Goal: Task Accomplishment & Management: Complete application form

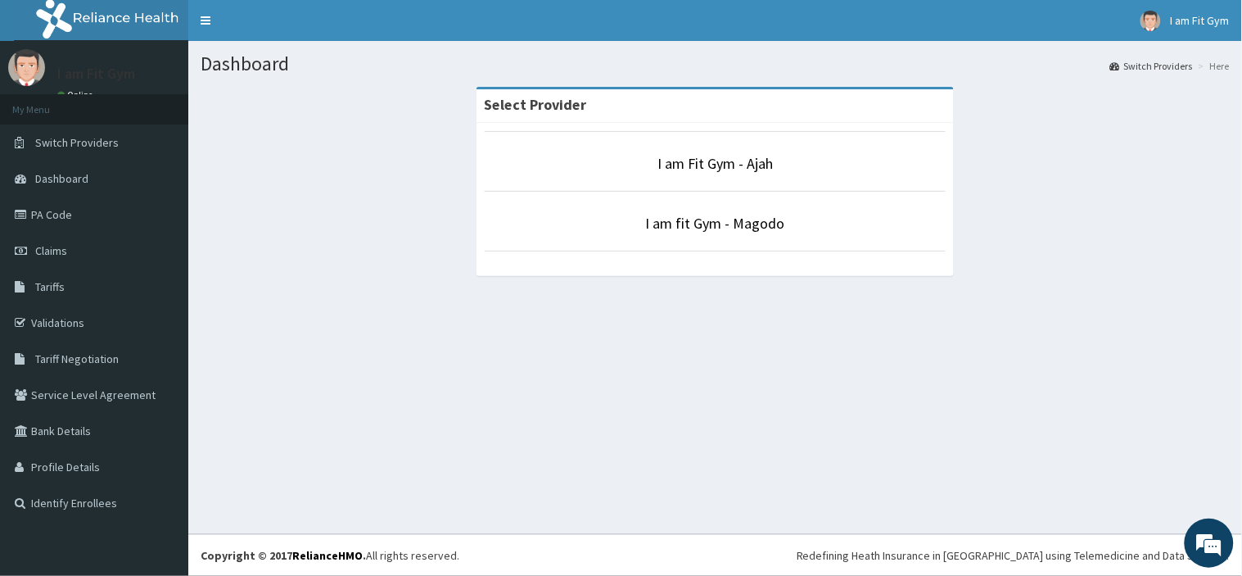
click at [707, 175] on li "I am Fit Gym - Ajah" at bounding box center [716, 161] width 462 height 61
click at [707, 161] on link "I am Fit Gym - Ajah" at bounding box center [715, 163] width 115 height 19
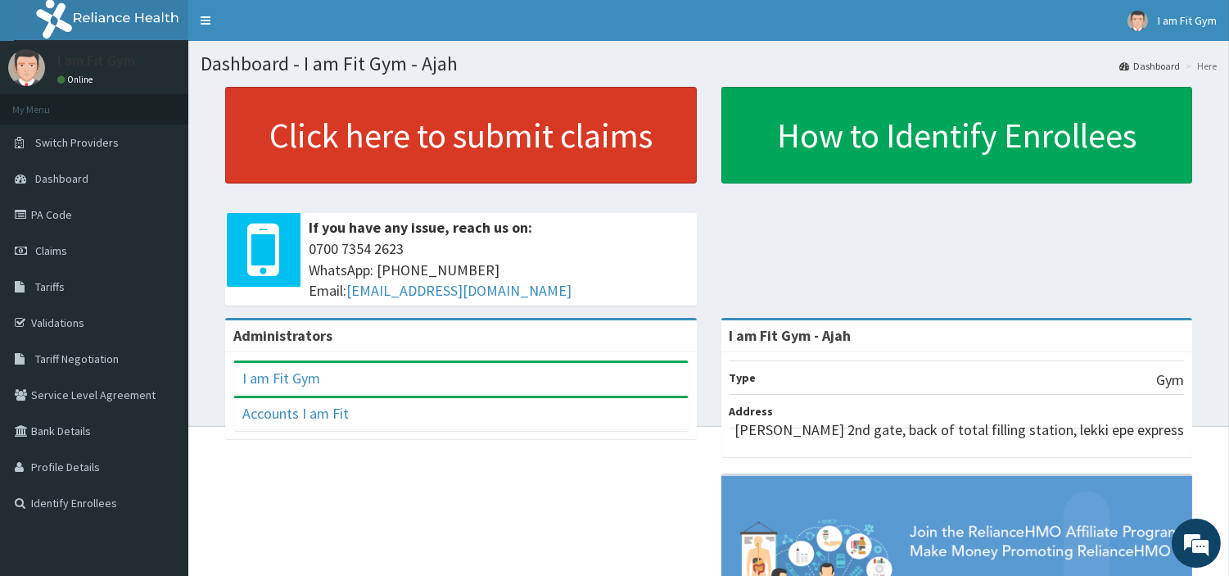
click at [511, 161] on link "Click here to submit claims" at bounding box center [461, 135] width 472 height 97
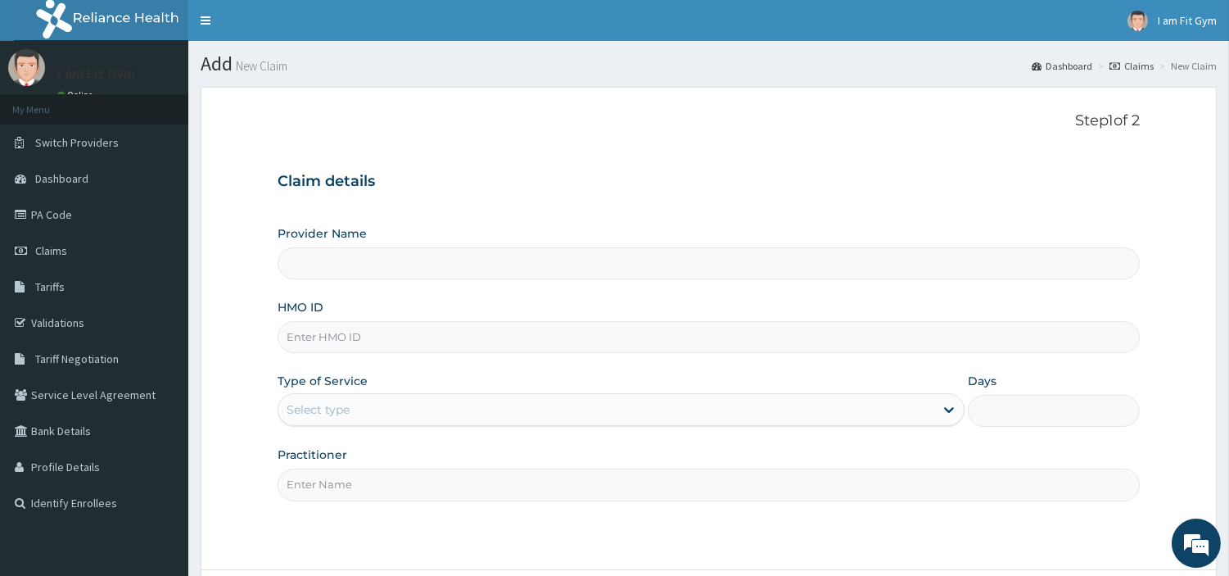
type input "I am Fit Gym - Ajah"
type input "1"
click at [321, 486] on input "Practitioner" at bounding box center [709, 484] width 862 height 32
type input "razzie"
click at [301, 333] on input "HMO ID" at bounding box center [709, 337] width 862 height 32
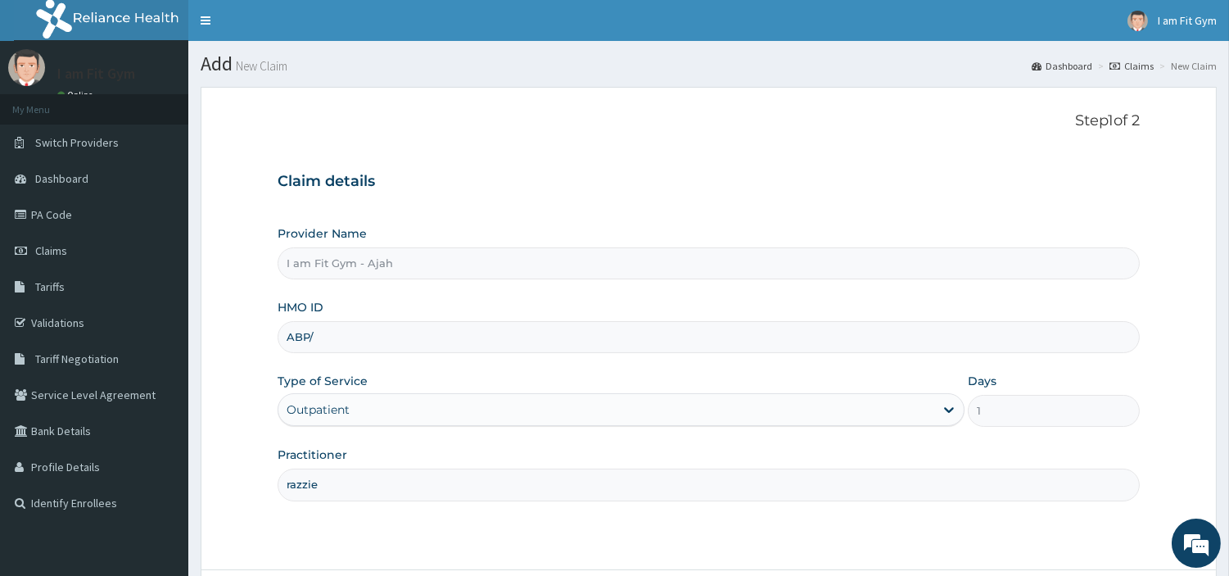
type input "ABP/10467/A"
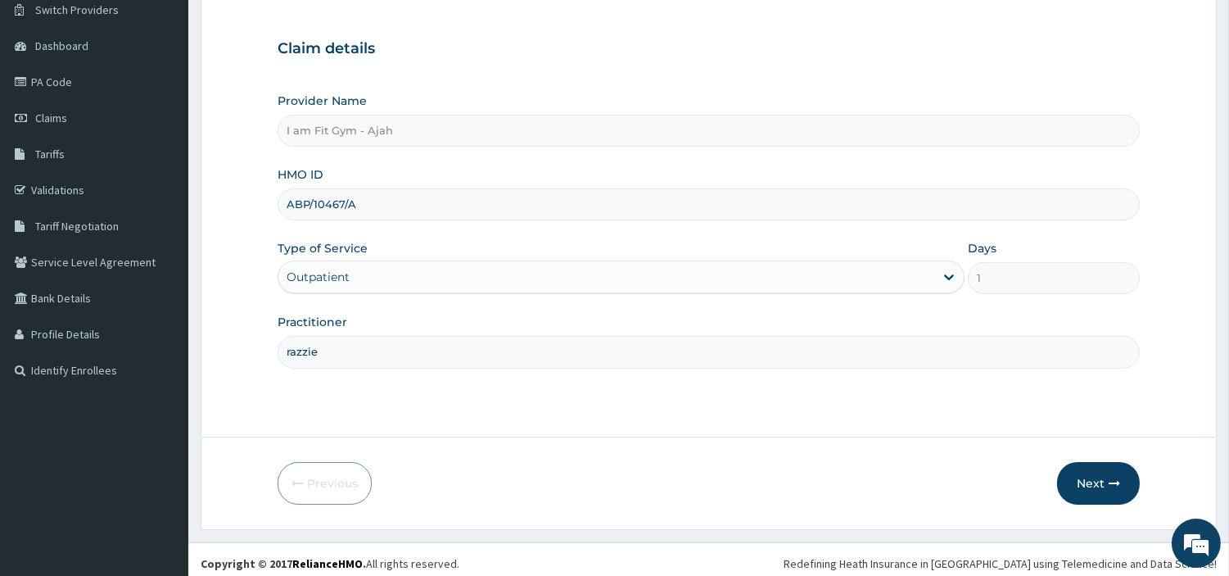
scroll to position [141, 0]
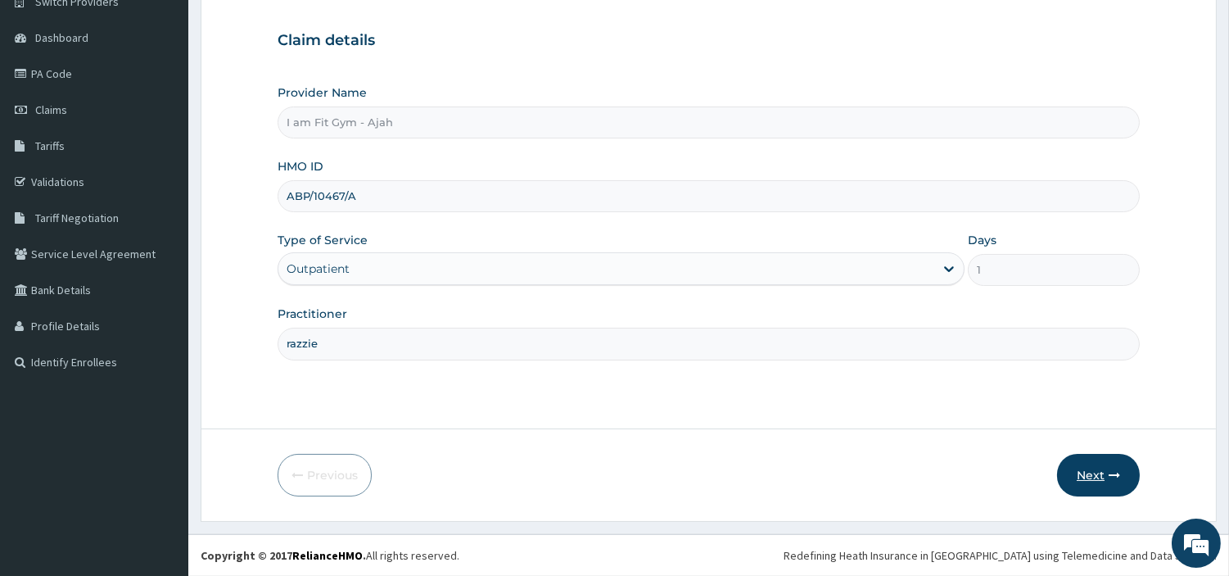
click at [1088, 468] on button "Next" at bounding box center [1098, 475] width 83 height 43
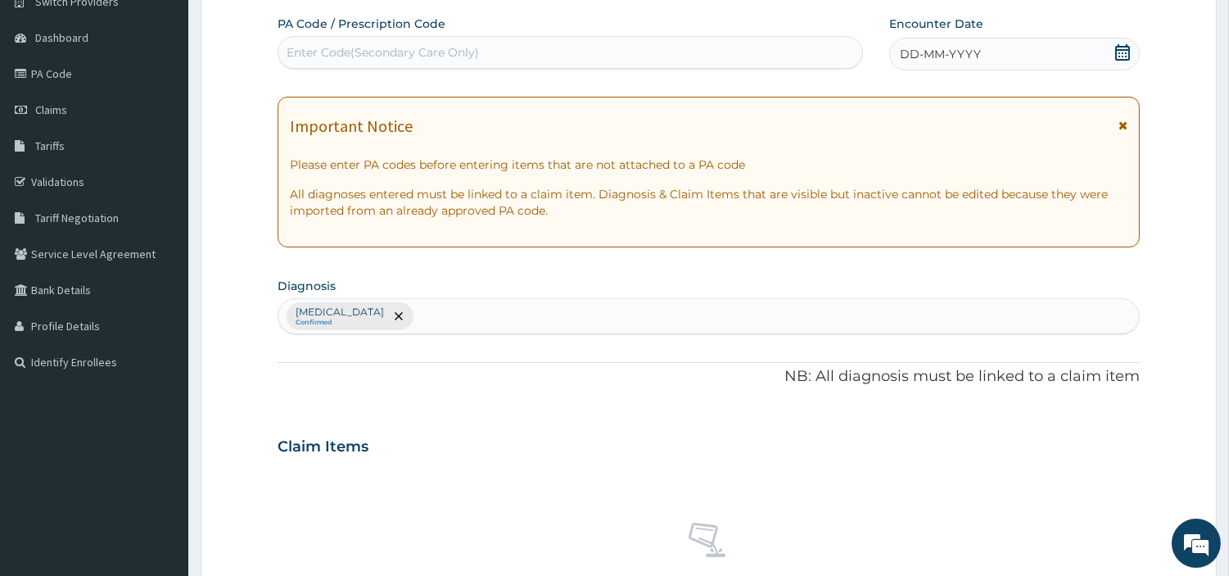
click at [936, 46] on span "DD-MM-YYYY" at bounding box center [940, 54] width 81 height 16
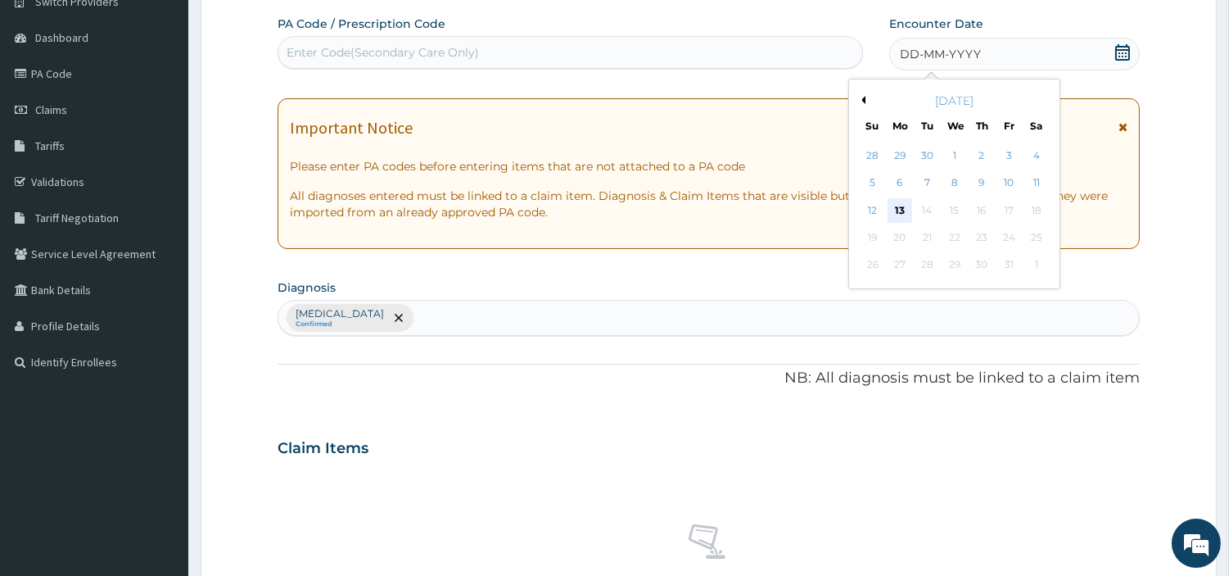
click at [898, 215] on div "13" at bounding box center [900, 210] width 25 height 25
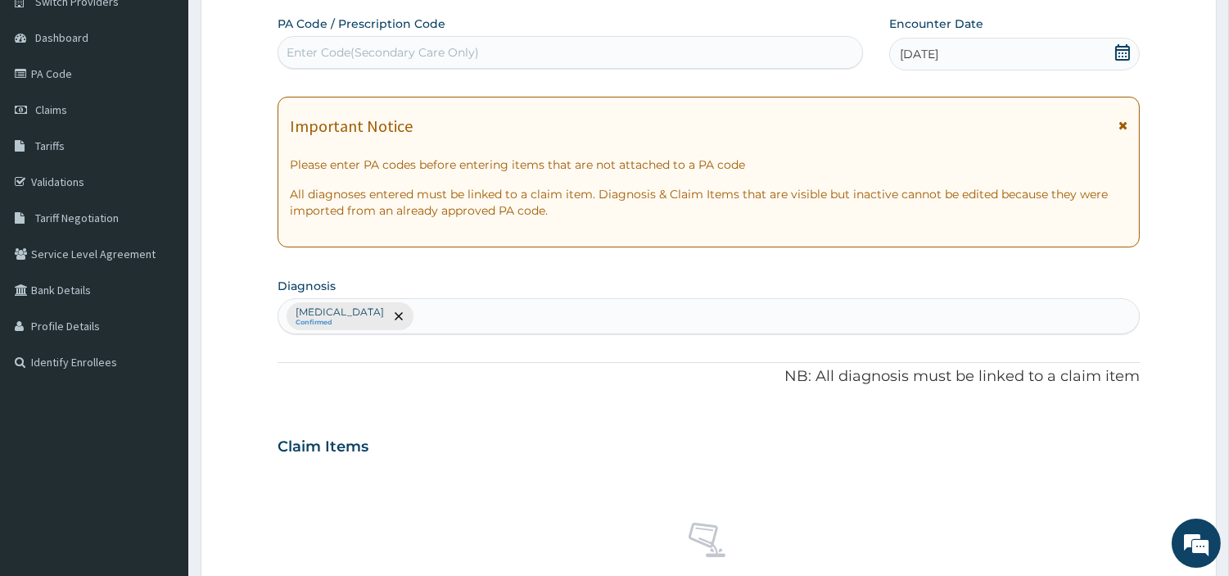
click at [383, 49] on div "Enter Code(Secondary Care Only)" at bounding box center [383, 52] width 192 height 16
type input "PA/99A547"
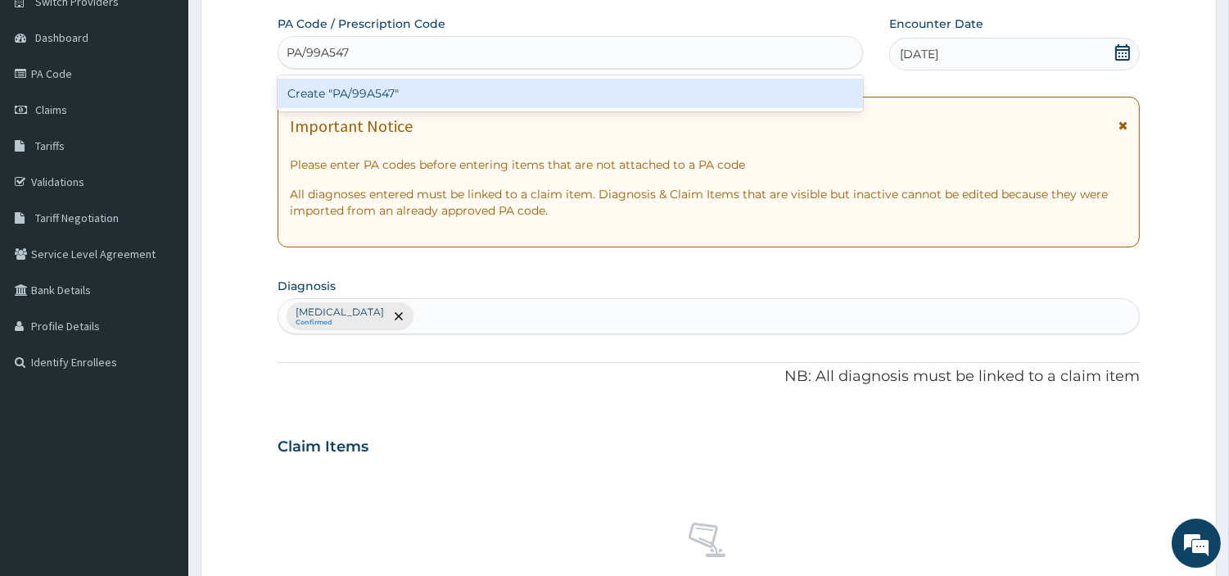
click at [459, 80] on div "Create "PA/99A547"" at bounding box center [571, 93] width 586 height 29
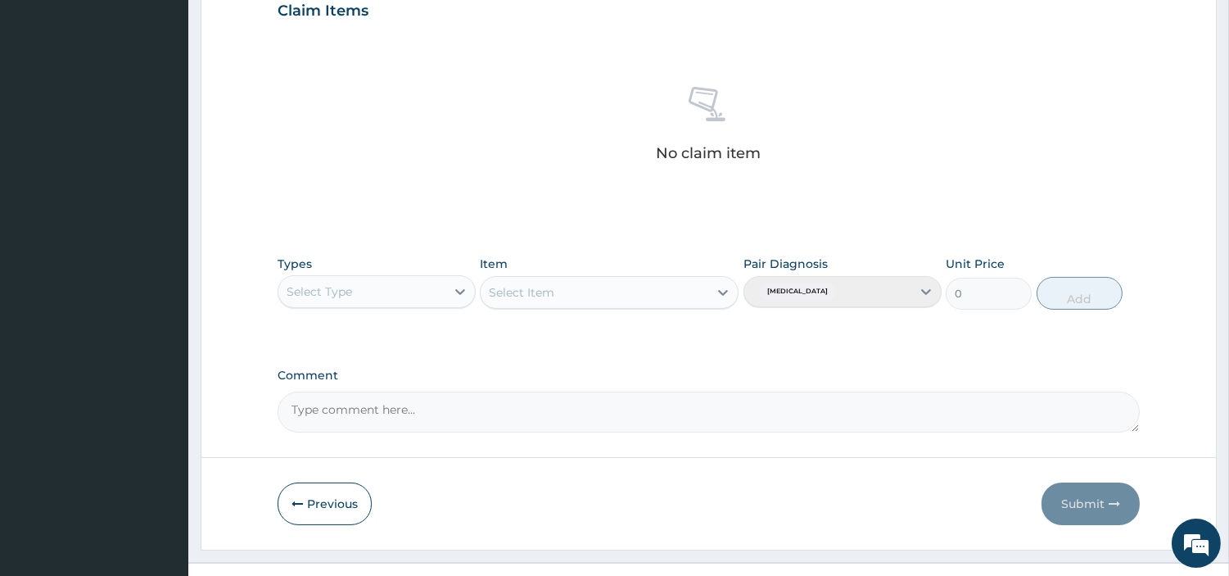
scroll to position [577, 0]
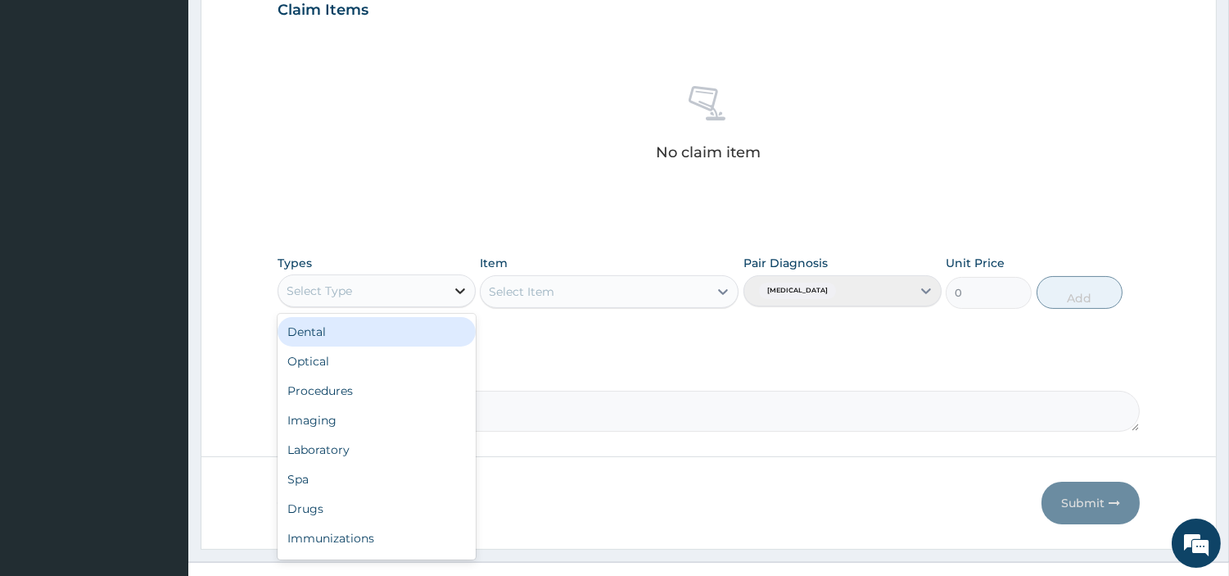
click at [459, 299] on div at bounding box center [460, 290] width 29 height 29
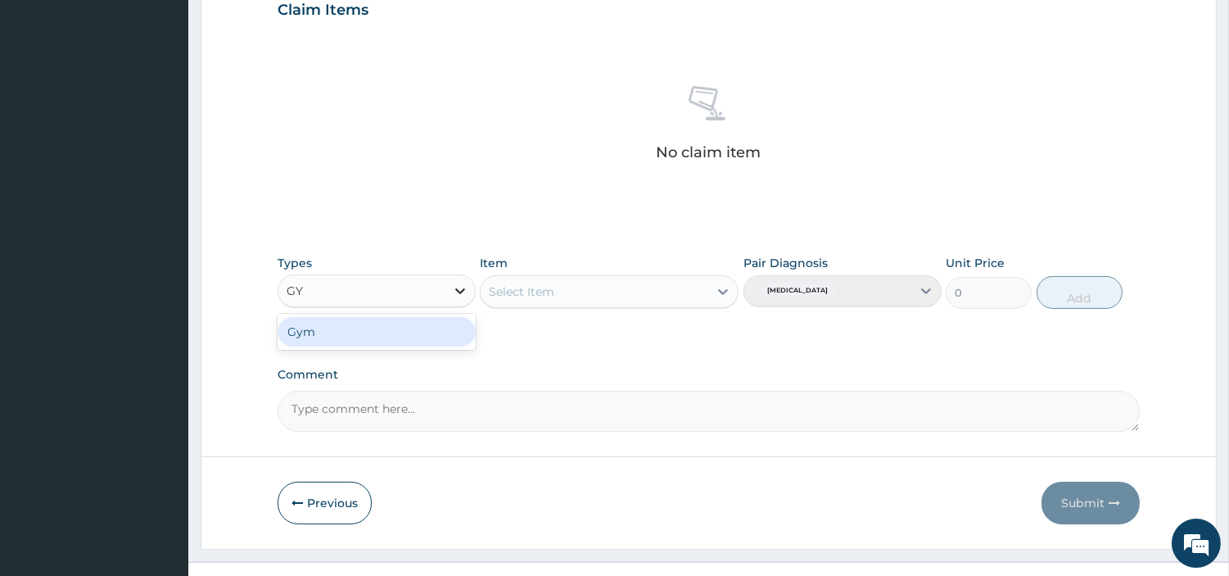
type input "GYM"
click at [422, 338] on div "Gym" at bounding box center [377, 331] width 198 height 29
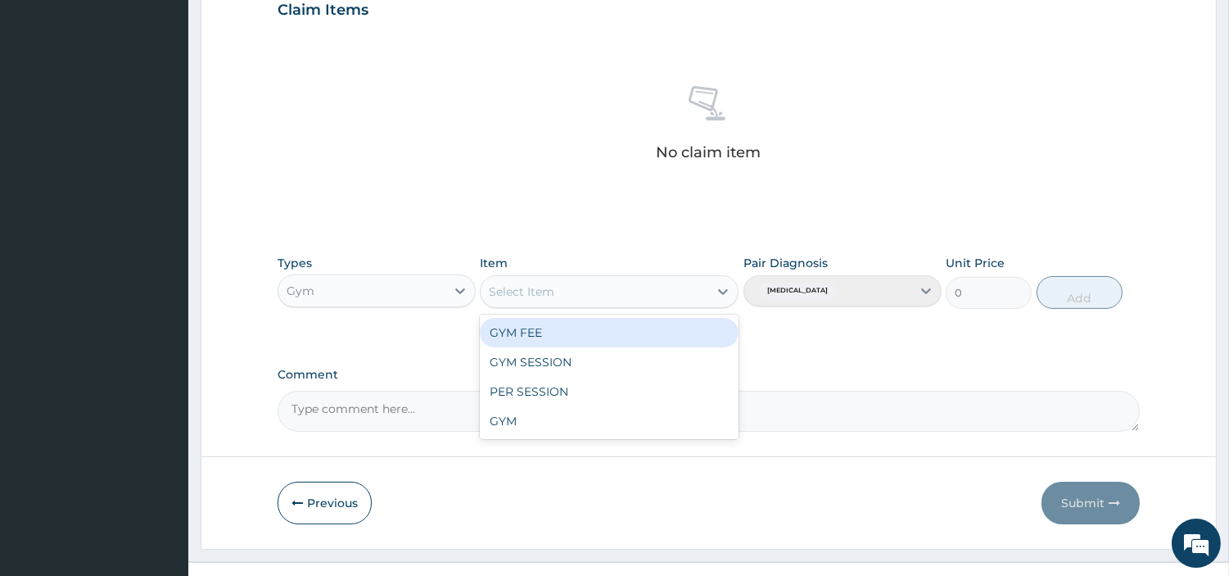
click at [636, 298] on div "Select Item" at bounding box center [595, 291] width 228 height 26
click at [612, 328] on div "GYM FEE" at bounding box center [609, 332] width 259 height 29
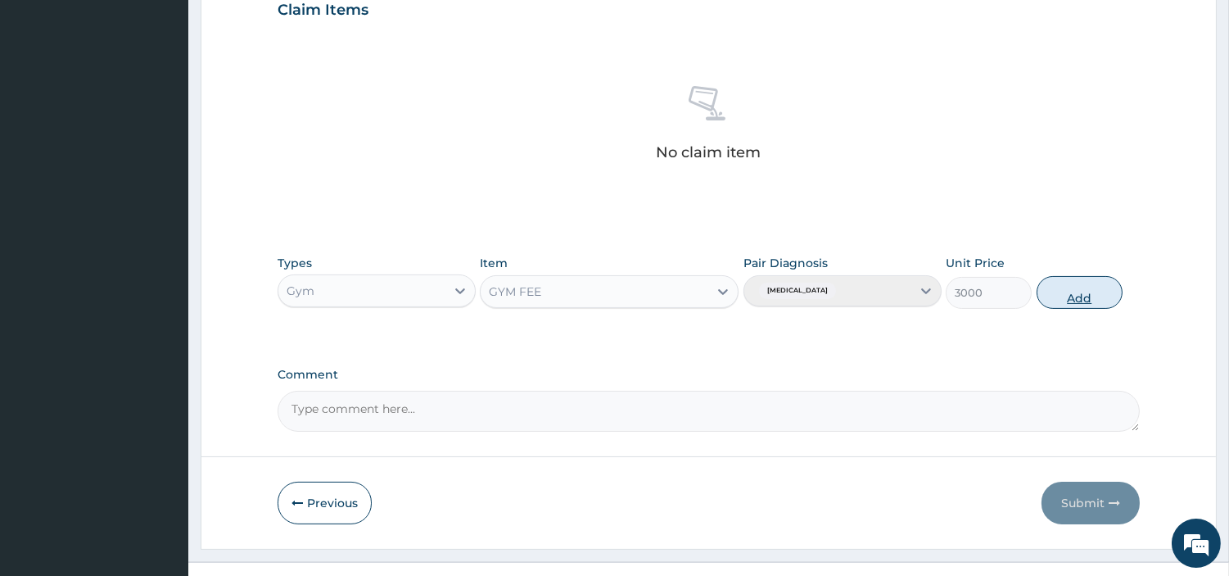
click at [1070, 292] on button "Add" at bounding box center [1080, 292] width 86 height 33
type input "0"
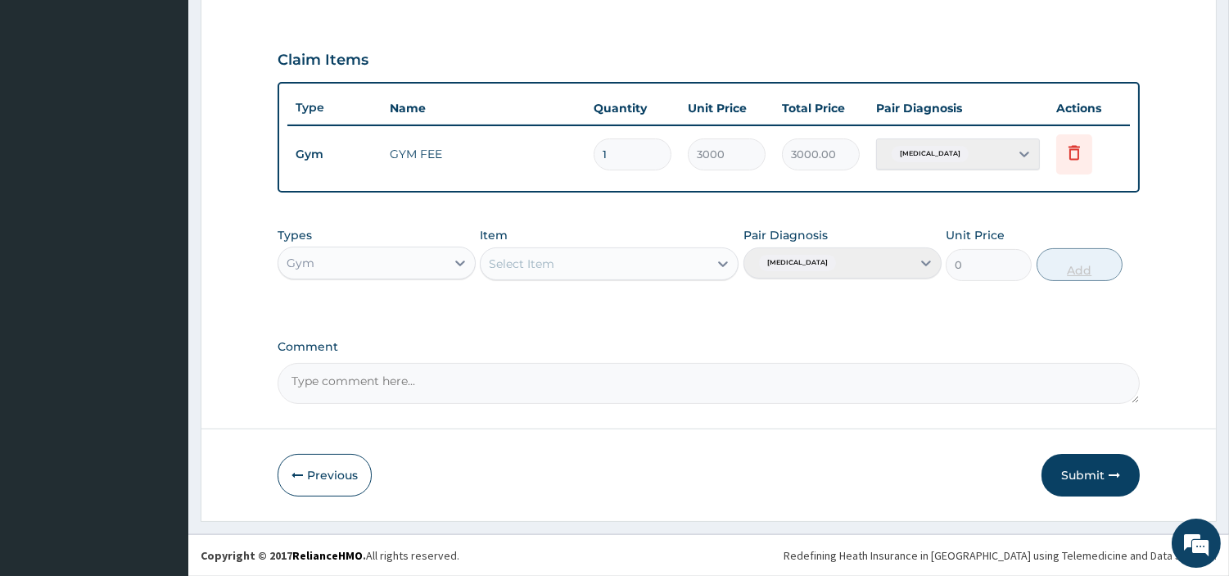
scroll to position [526, 0]
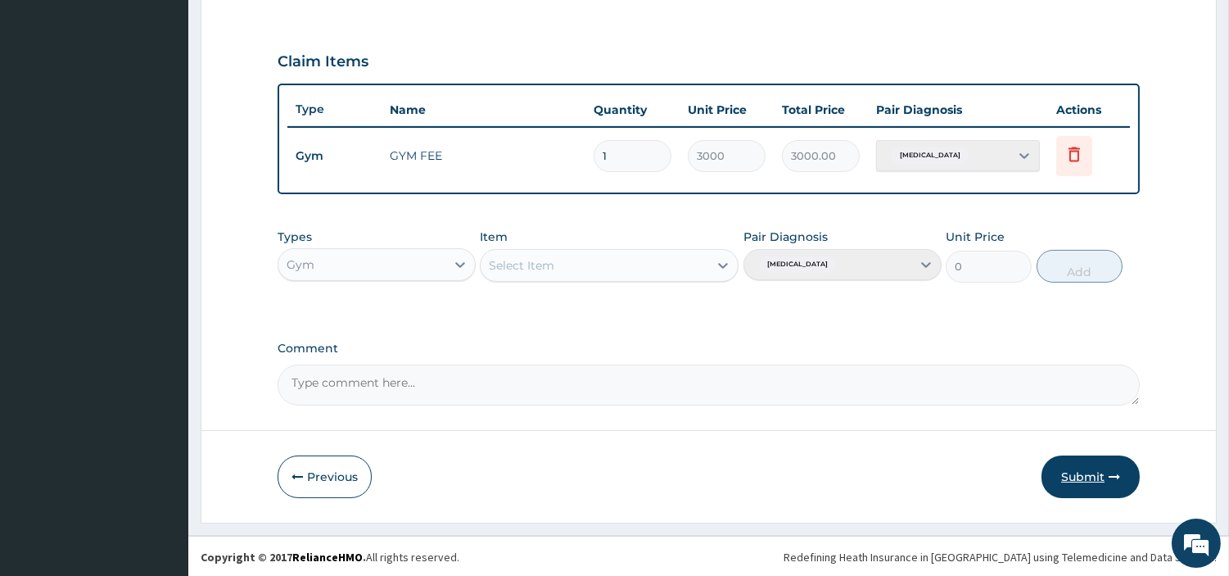
click at [1101, 476] on button "Submit" at bounding box center [1091, 476] width 98 height 43
